Goal: Task Accomplishment & Management: Use online tool/utility

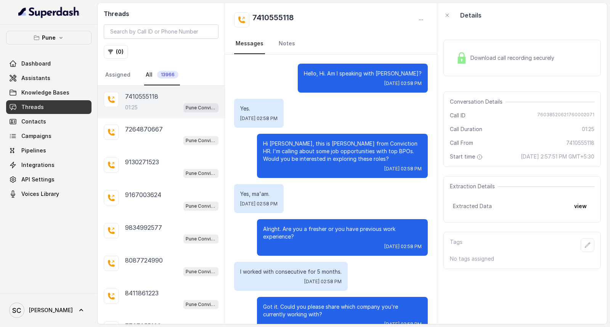
scroll to position [469, 0]
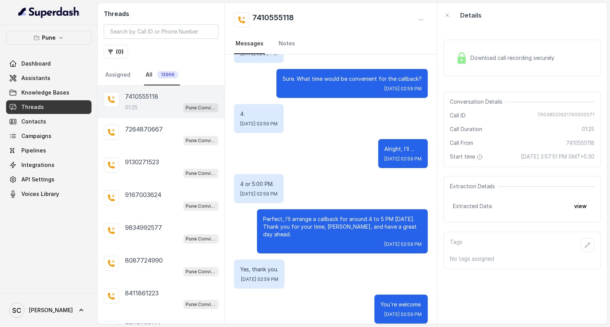
click at [153, 107] on div "01:25 Pune Conviction HR Outbound Assistant" at bounding box center [171, 108] width 93 height 10
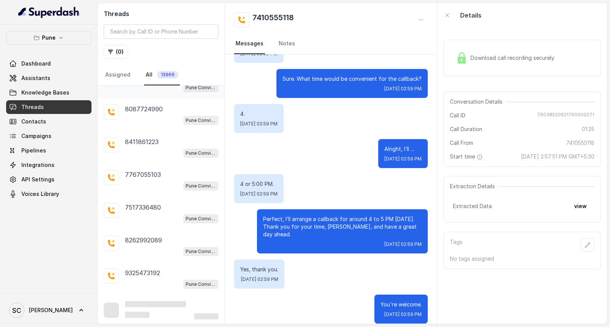
scroll to position [154, 0]
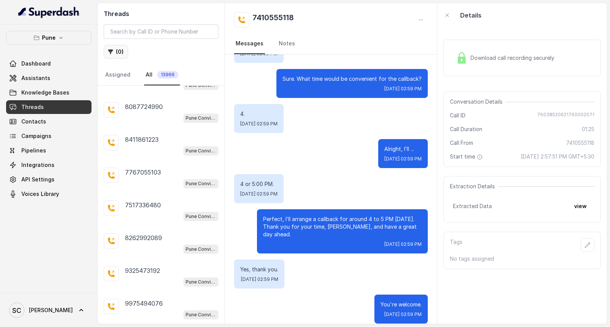
click at [114, 51] on button "( 0 )" at bounding box center [116, 52] width 24 height 14
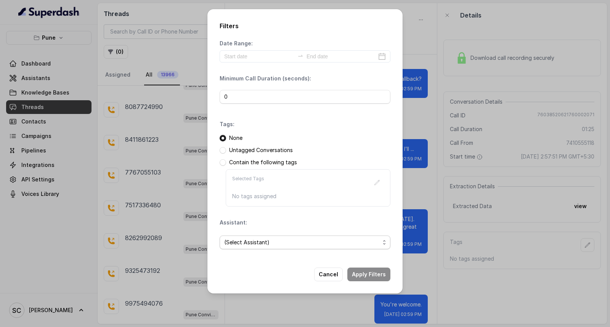
click at [245, 243] on span "(Select Assistant)" at bounding box center [301, 242] width 155 height 9
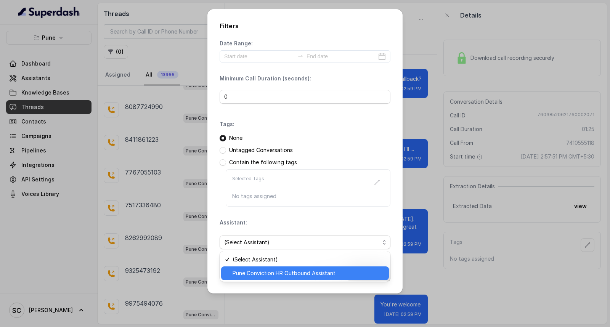
click at [238, 267] on div "Pune Conviction HR Outbound Assistant" at bounding box center [305, 273] width 168 height 14
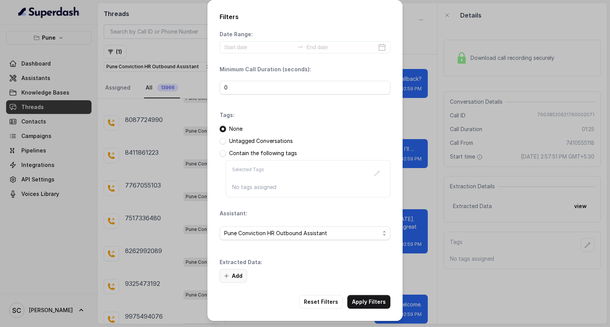
click at [239, 278] on button "Add" at bounding box center [232, 276] width 27 height 14
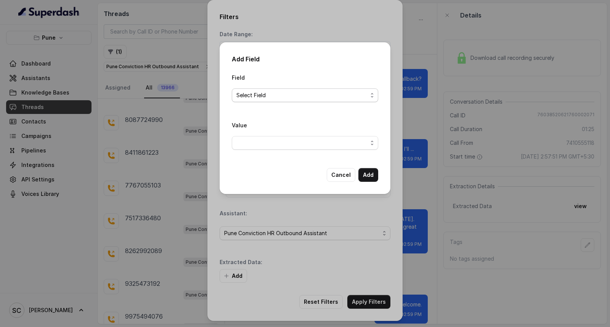
click at [282, 92] on span "Select Field" at bounding box center [301, 95] width 131 height 9
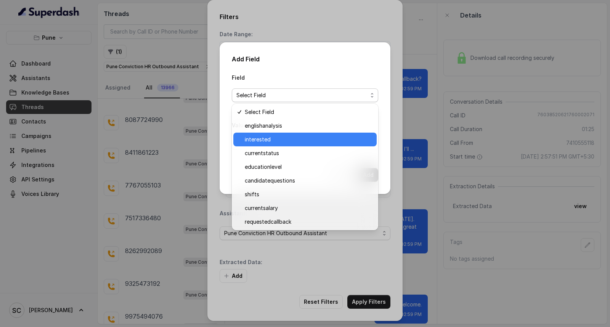
click at [272, 138] on span "interested" at bounding box center [308, 139] width 127 height 9
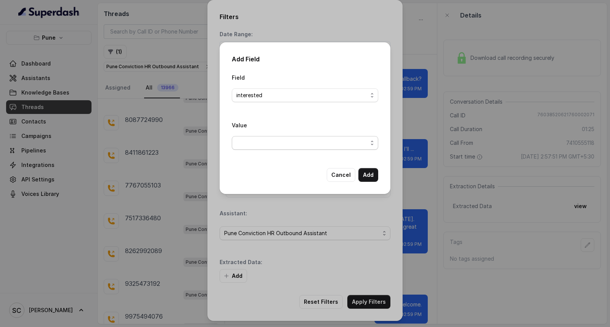
click at [272, 138] on span "button" at bounding box center [305, 143] width 146 height 14
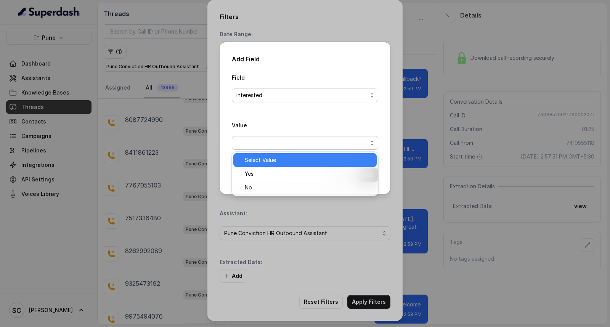
click at [278, 167] on div "Select Value Yes No" at bounding box center [305, 174] width 146 height 44
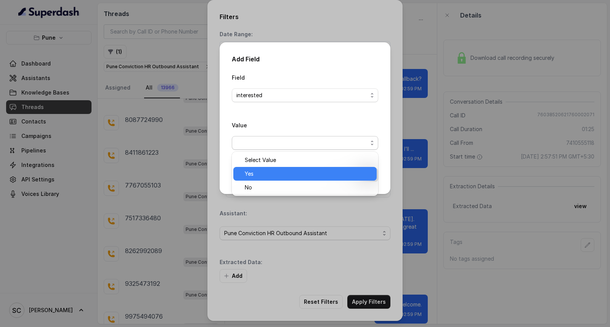
click at [272, 171] on span "Yes" at bounding box center [308, 173] width 127 height 9
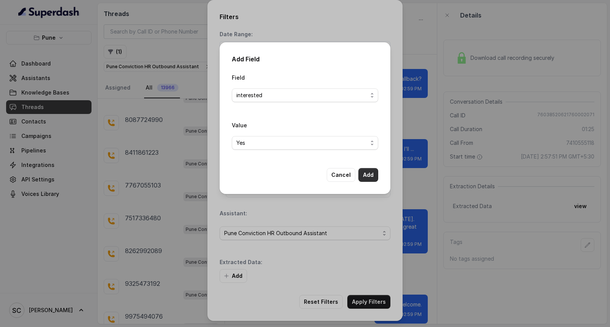
click at [366, 175] on button "Add" at bounding box center [368, 175] width 20 height 14
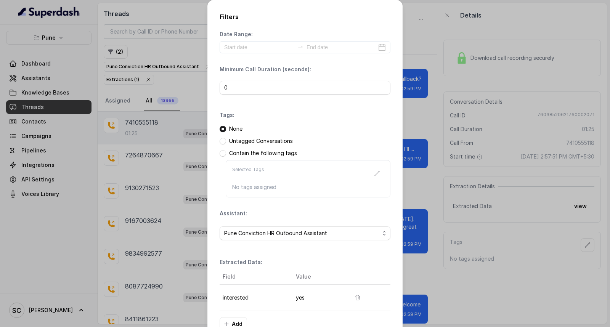
scroll to position [48, 0]
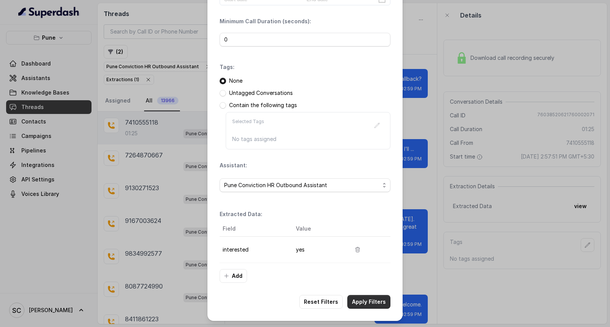
click at [368, 300] on button "Apply Filters" at bounding box center [368, 302] width 43 height 14
